Goal: Task Accomplishment & Management: Manage account settings

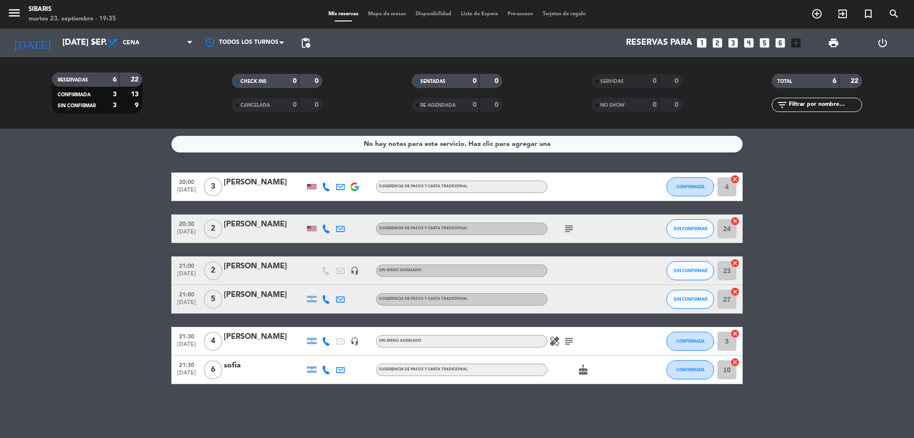
click at [588, 371] on icon "cake" at bounding box center [583, 369] width 11 height 11
click at [554, 346] on icon "healing" at bounding box center [554, 340] width 11 height 11
click at [553, 344] on icon "healing" at bounding box center [554, 340] width 11 height 11
click at [572, 338] on icon "subject" at bounding box center [568, 340] width 11 height 11
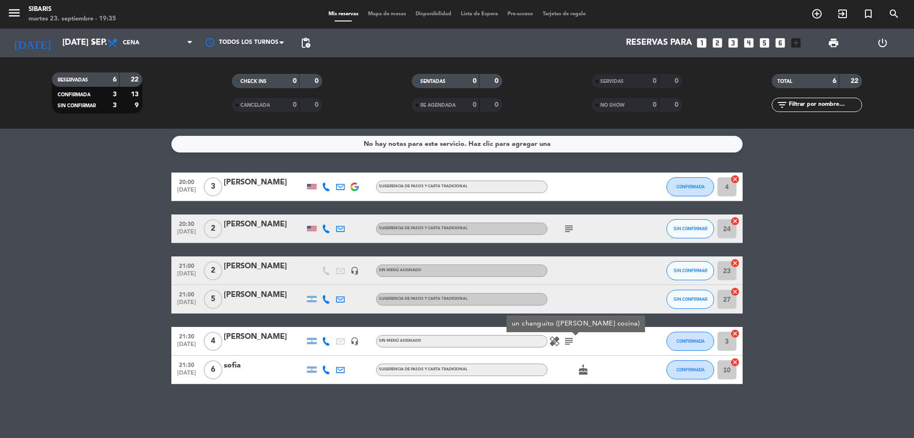
click at [568, 227] on icon "subject" at bounding box center [568, 228] width 11 height 11
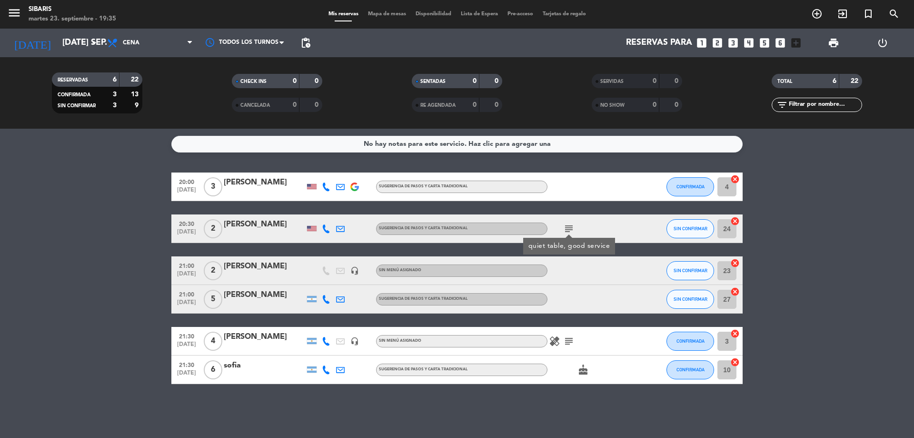
click at [564, 341] on icon "subject" at bounding box center [568, 340] width 11 height 11
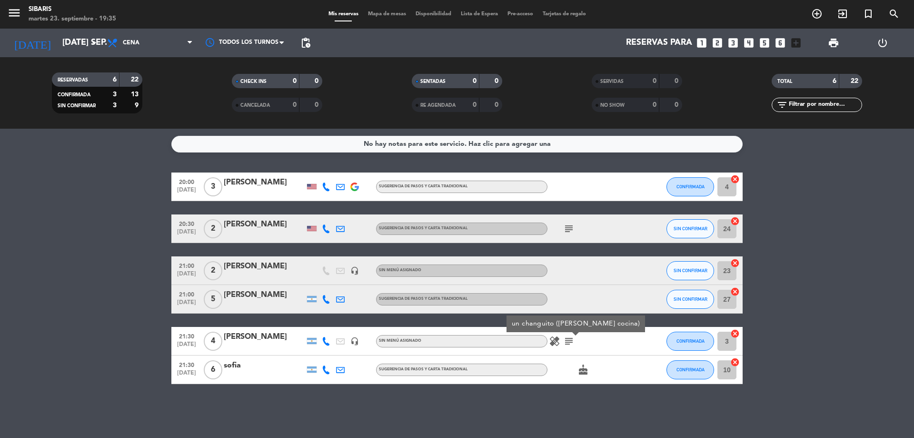
click at [556, 340] on icon "healing" at bounding box center [554, 340] width 11 height 11
drag, startPoint x: 566, startPoint y: 336, endPoint x: 571, endPoint y: 334, distance: 4.9
click at [571, 334] on div "healing una sin cerdo subject" at bounding box center [591, 341] width 86 height 28
click at [571, 334] on div "healing subject" at bounding box center [591, 341] width 86 height 28
click at [571, 336] on icon "subject" at bounding box center [568, 340] width 11 height 11
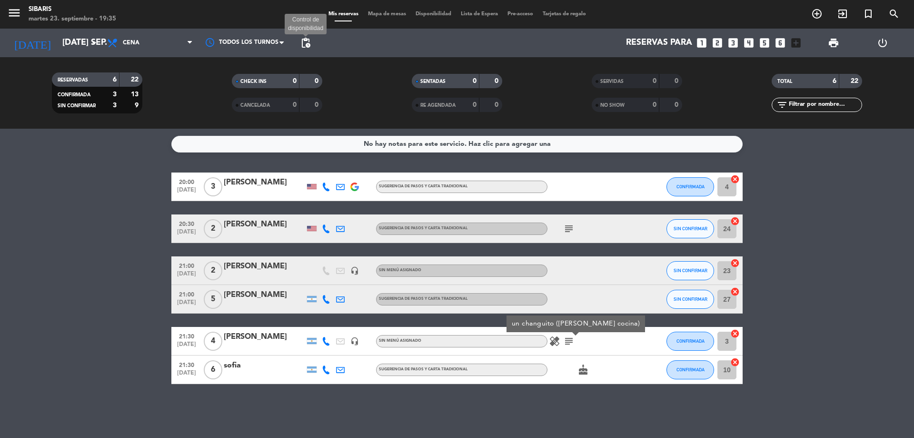
click at [303, 48] on span "pending_actions" at bounding box center [305, 42] width 11 height 11
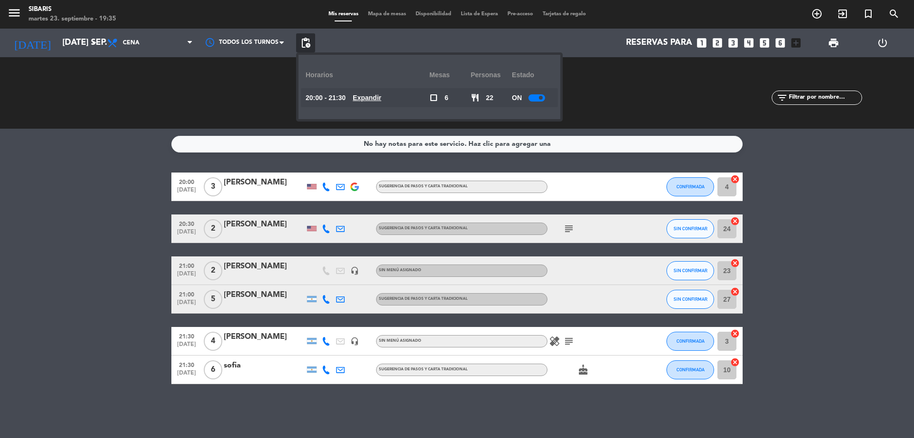
click at [535, 100] on div at bounding box center [537, 97] width 17 height 7
click at [576, 223] on span "subject" at bounding box center [569, 228] width 14 height 11
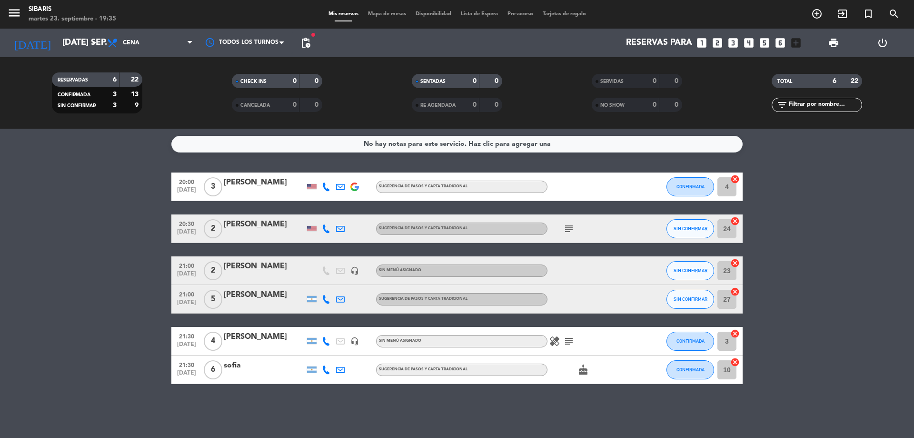
click at [563, 231] on span "subject" at bounding box center [569, 228] width 14 height 11
click at [566, 224] on icon "subject" at bounding box center [568, 228] width 11 height 11
click at [829, 43] on span "print" at bounding box center [833, 42] width 11 height 11
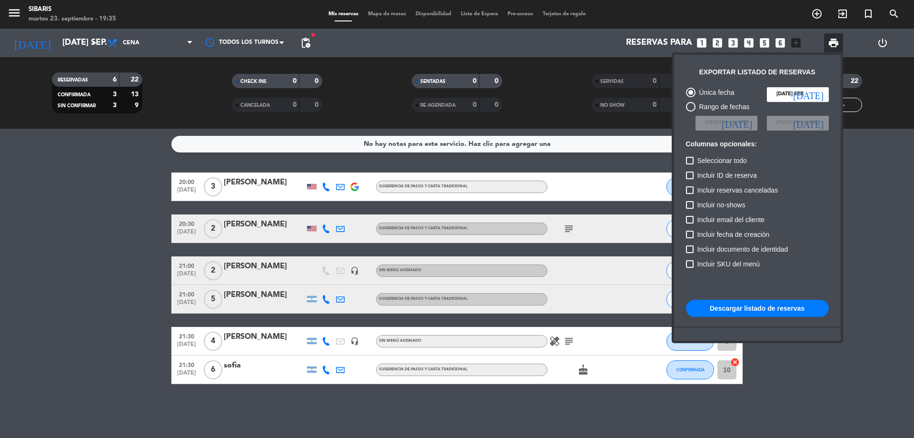
click at [737, 306] on button "Descargar listado de reservas" at bounding box center [757, 308] width 143 height 17
